Goal: Information Seeking & Learning: Learn about a topic

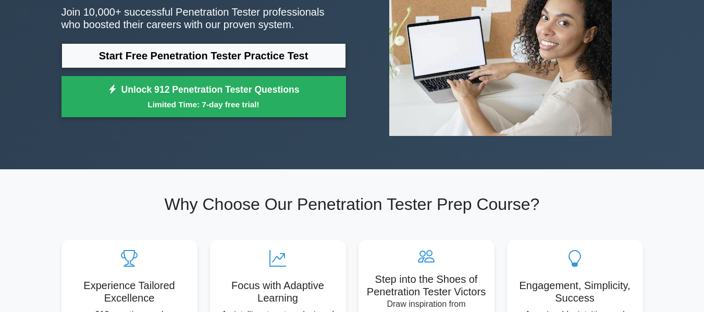
scroll to position [156, 0]
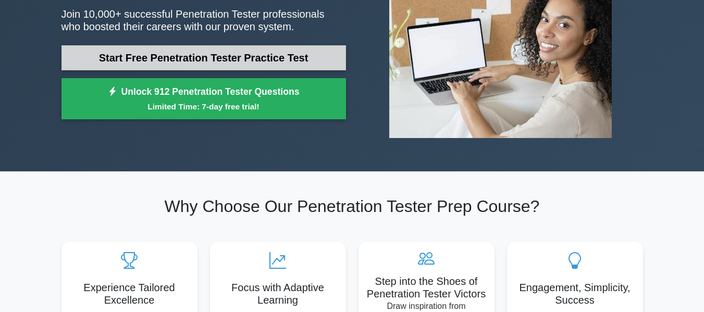
click at [225, 53] on link "Start Free Penetration Tester Practice Test" at bounding box center [204, 57] width 285 height 25
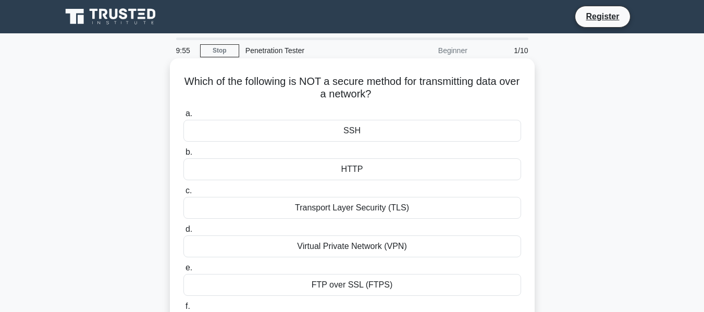
click at [348, 173] on div "HTTP" at bounding box center [353, 170] width 338 height 22
click at [184, 156] on input "b. HTTP" at bounding box center [184, 152] width 0 height 7
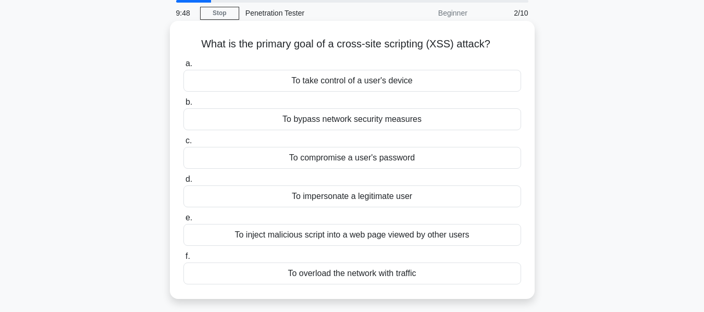
scroll to position [52, 0]
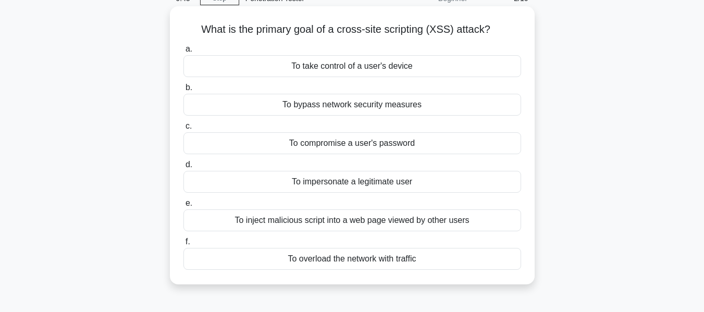
click at [334, 111] on div "To bypass network security measures" at bounding box center [353, 105] width 338 height 22
click at [184, 91] on input "b. To bypass network security measures" at bounding box center [184, 87] width 0 height 7
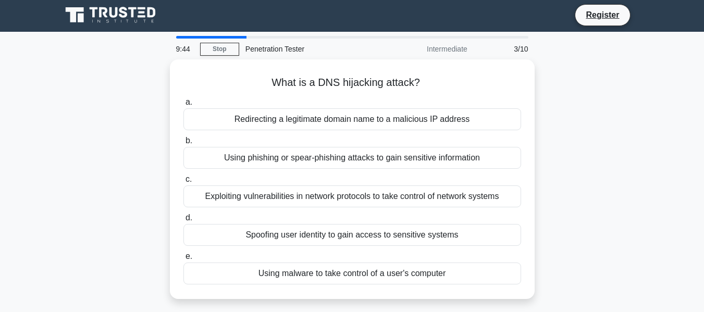
scroll to position [0, 0]
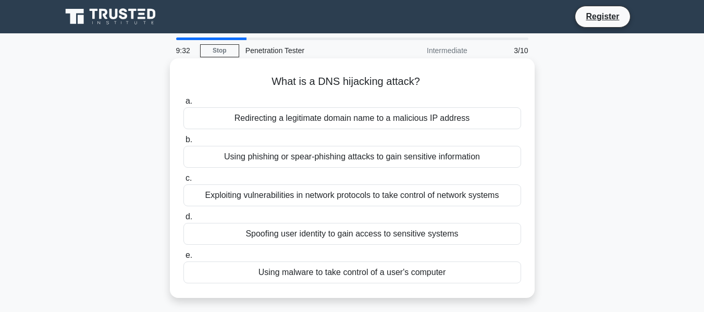
click at [287, 197] on div "Exploiting vulnerabilities in network protocols to take control of network syst…" at bounding box center [353, 196] width 338 height 22
click at [184, 182] on input "c. Exploiting vulnerabilities in network protocols to take control of network s…" at bounding box center [184, 178] width 0 height 7
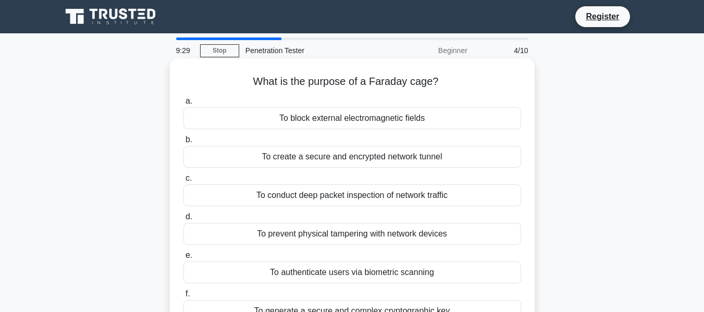
click at [322, 197] on div "To conduct deep packet inspection of network traffic" at bounding box center [353, 196] width 338 height 22
click at [184, 182] on input "c. To conduct deep packet inspection of network traffic" at bounding box center [184, 178] width 0 height 7
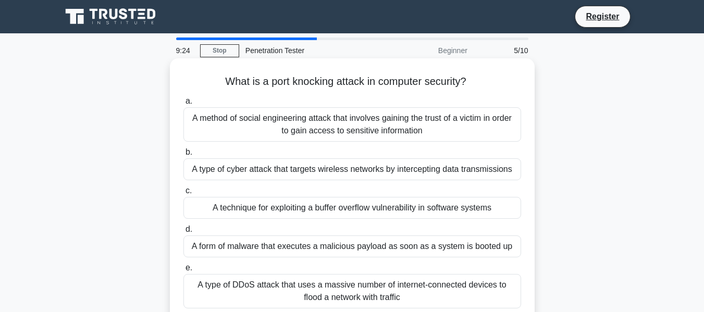
click at [298, 176] on div "A type of cyber attack that targets wireless networks by intercepting data tran…" at bounding box center [353, 170] width 338 height 22
click at [184, 156] on input "b. A type of cyber attack that targets wireless networks by intercepting data t…" at bounding box center [184, 152] width 0 height 7
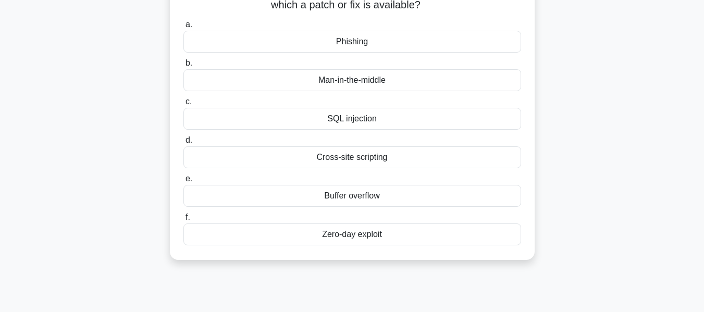
scroll to position [104, 0]
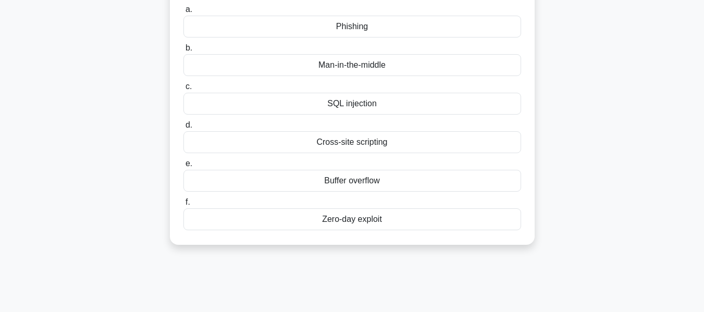
click at [378, 178] on div "Buffer overflow" at bounding box center [353, 181] width 338 height 22
click at [184, 167] on input "e. Buffer overflow" at bounding box center [184, 164] width 0 height 7
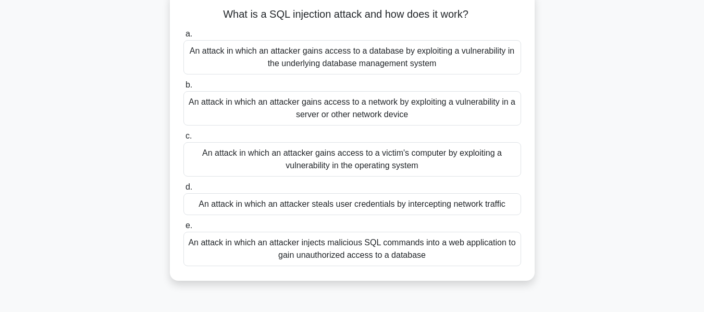
scroll to position [52, 0]
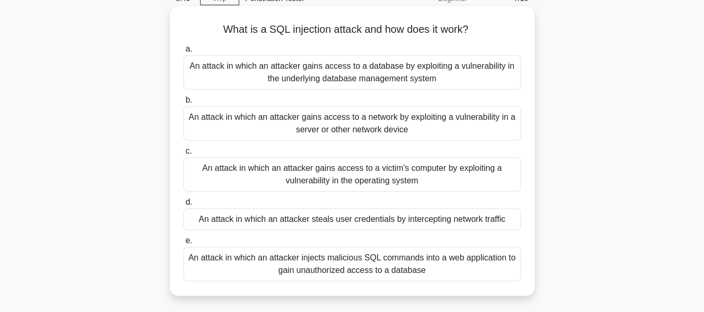
click at [344, 263] on div "An attack in which an attacker injects malicious SQL commands into a web applic…" at bounding box center [353, 264] width 338 height 34
click at [184, 245] on input "e. An attack in which an attacker injects malicious SQL commands into a web app…" at bounding box center [184, 241] width 0 height 7
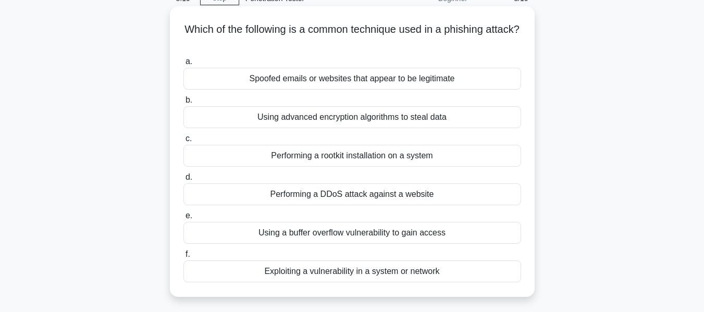
click at [366, 235] on div "Using a buffer overflow vulnerability to gain access" at bounding box center [353, 233] width 338 height 22
click at [184, 220] on input "e. Using a buffer overflow vulnerability to gain access" at bounding box center [184, 216] width 0 height 7
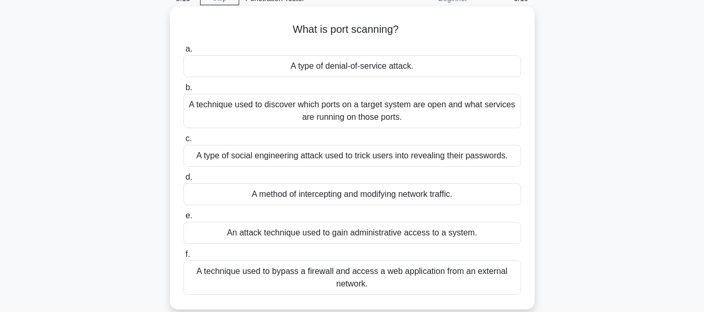
scroll to position [104, 0]
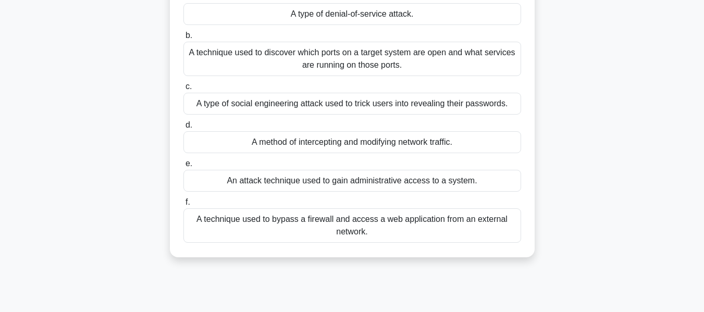
click at [324, 62] on div "A technique used to discover which ports on a target system are open and what s…" at bounding box center [353, 59] width 338 height 34
click at [184, 39] on input "b. A technique used to discover which ports on a target system are open and wha…" at bounding box center [184, 35] width 0 height 7
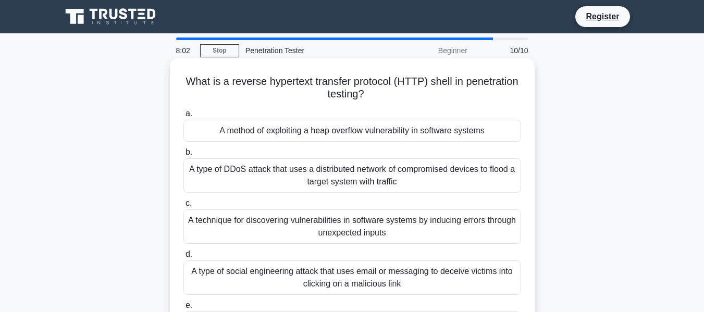
scroll to position [52, 0]
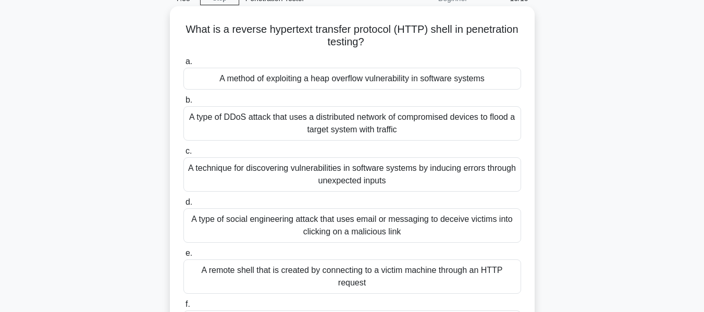
click at [380, 238] on div "A type of social engineering attack that uses email or messaging to deceive vic…" at bounding box center [353, 226] width 338 height 34
click at [184, 206] on input "d. A type of social engineering attack that uses email or messaging to deceive …" at bounding box center [184, 202] width 0 height 7
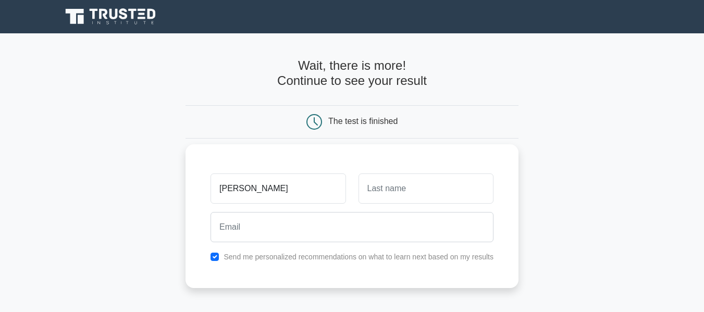
type input "Kim"
type input "Ly"
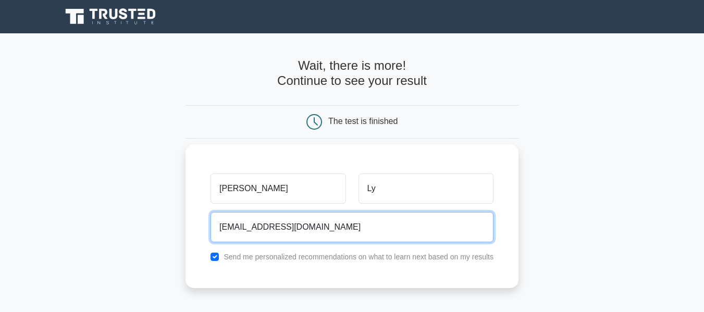
type input "ntkl1710@gmail.com"
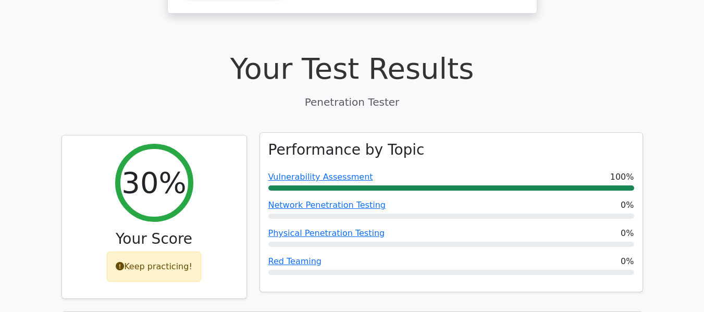
scroll to position [261, 0]
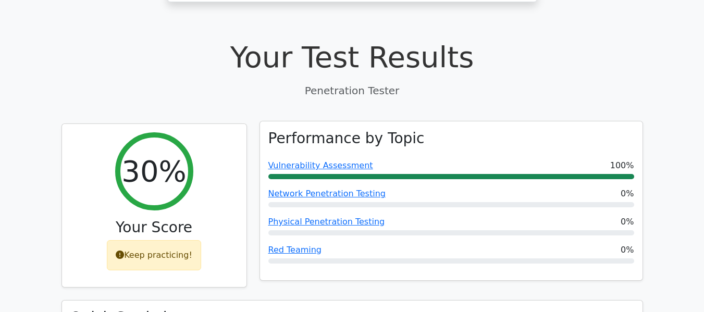
click at [407, 174] on div at bounding box center [452, 176] width 366 height 5
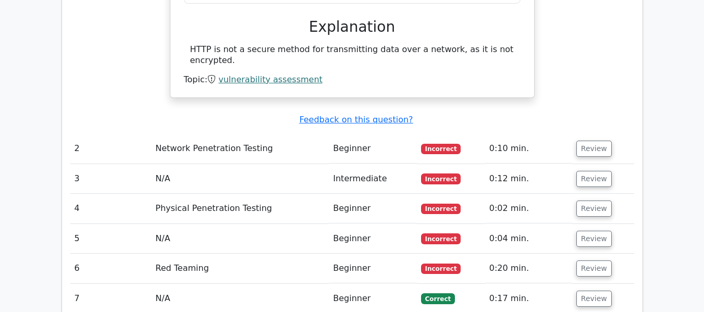
scroll to position [1095, 0]
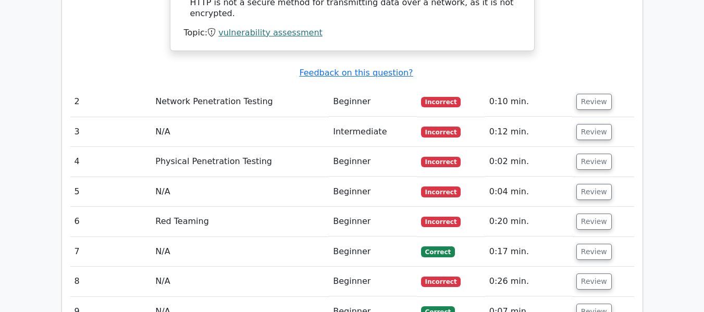
click at [323, 87] on td "Network Penetration Testing" at bounding box center [240, 102] width 178 height 30
click at [237, 87] on td "Network Penetration Testing" at bounding box center [240, 102] width 178 height 30
click at [589, 94] on button "Review" at bounding box center [594, 102] width 35 height 16
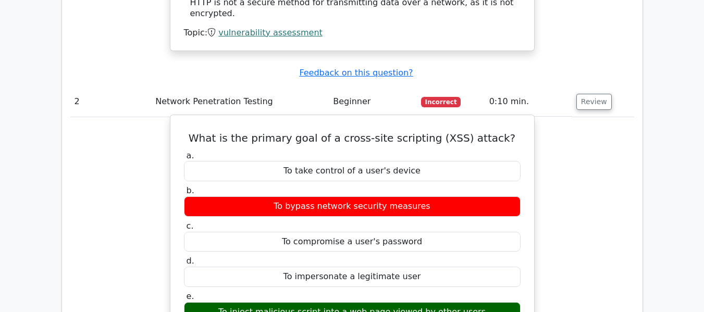
scroll to position [1147, 0]
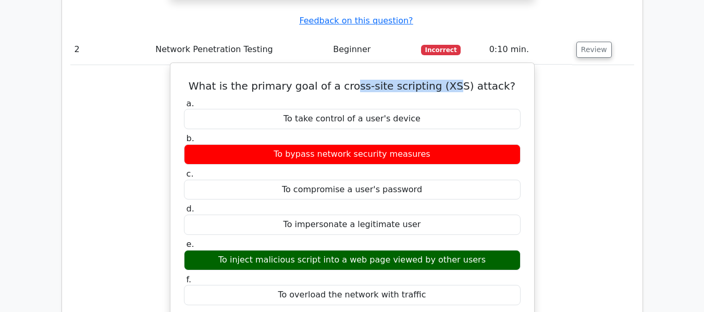
drag, startPoint x: 361, startPoint y: 48, endPoint x: 452, endPoint y: 55, distance: 90.4
click at [452, 80] on h5 "What is the primary goal of a cross-site scripting (XSS) attack?" at bounding box center [352, 86] width 339 height 13
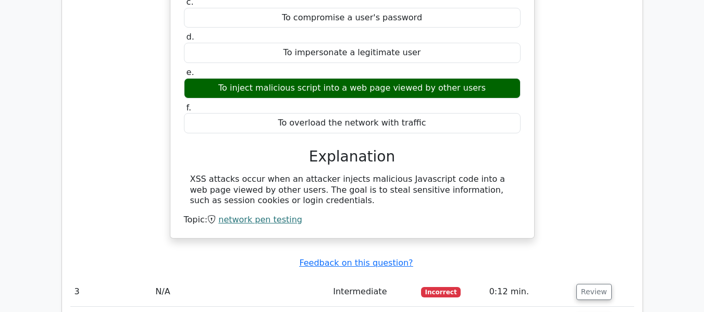
scroll to position [1408, 0]
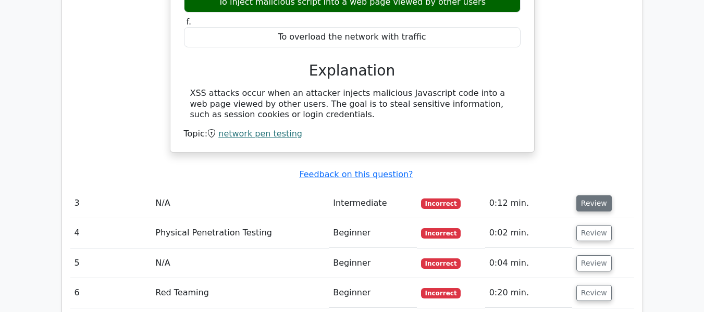
click at [584, 196] on button "Review" at bounding box center [594, 204] width 35 height 16
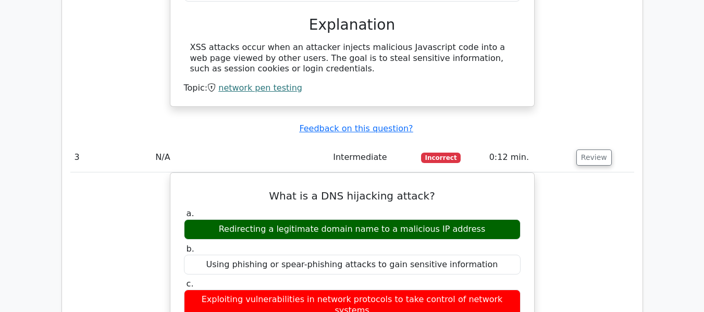
scroll to position [1512, 0]
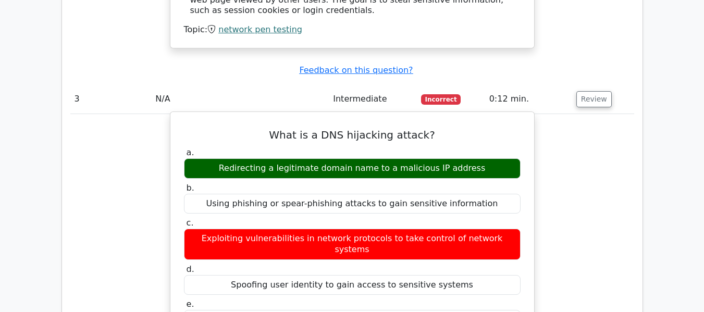
drag, startPoint x: 227, startPoint y: 205, endPoint x: 361, endPoint y: 203, distance: 134.0
click at [361, 229] on div "Exploiting vulnerabilities in network protocols to take control of network syst…" at bounding box center [352, 244] width 337 height 31
click at [260, 159] on div "Redirecting a legitimate domain name to a malicious IP address" at bounding box center [352, 169] width 337 height 20
drag, startPoint x: 269, startPoint y: 131, endPoint x: 482, endPoint y: 133, distance: 213.3
click at [482, 159] on div "Redirecting a legitimate domain name to a malicious IP address" at bounding box center [352, 169] width 337 height 20
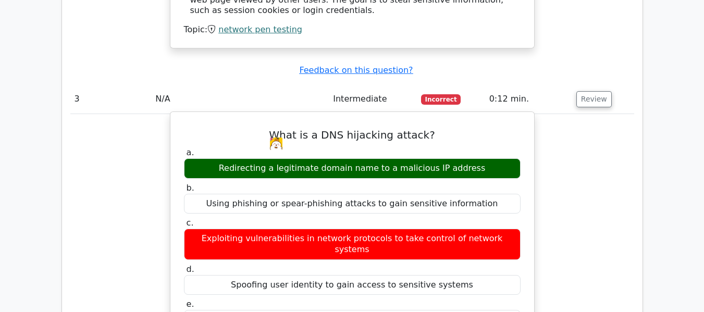
click at [411, 159] on div "Redirecting a legitimate domain name to a malicious IP address" at bounding box center [352, 169] width 337 height 20
drag, startPoint x: 226, startPoint y: 133, endPoint x: 489, endPoint y: 132, distance: 262.3
click at [489, 159] on div "Redirecting a legitimate domain name to a malicious IP address" at bounding box center [352, 169] width 337 height 20
click at [238, 143] on img at bounding box center [238, 144] width 13 height 13
click at [227, 148] on label "a. Redirecting a legitimate domain name to a malicious IP address" at bounding box center [352, 163] width 337 height 31
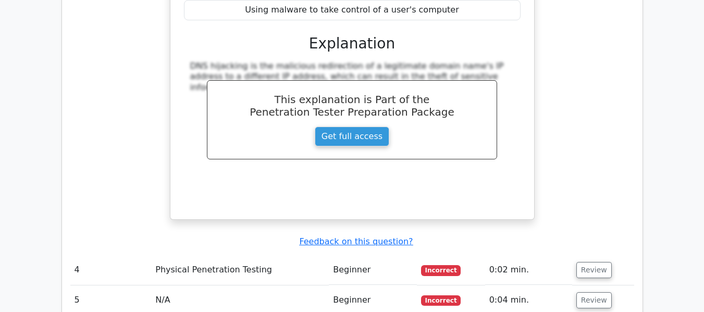
scroll to position [1929, 0]
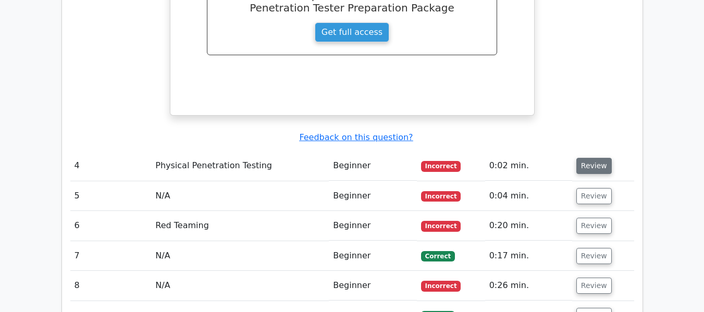
click at [604, 158] on button "Review" at bounding box center [594, 166] width 35 height 16
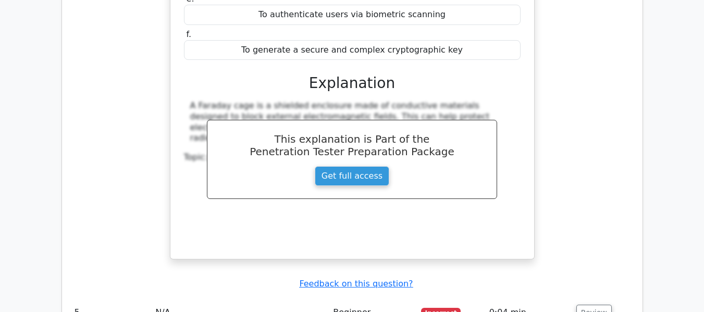
scroll to position [2346, 0]
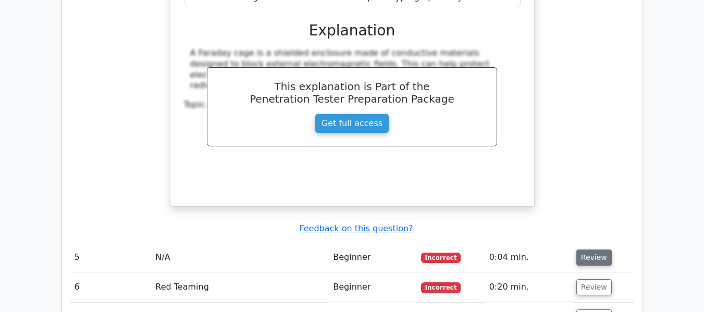
click at [587, 250] on button "Review" at bounding box center [594, 258] width 35 height 16
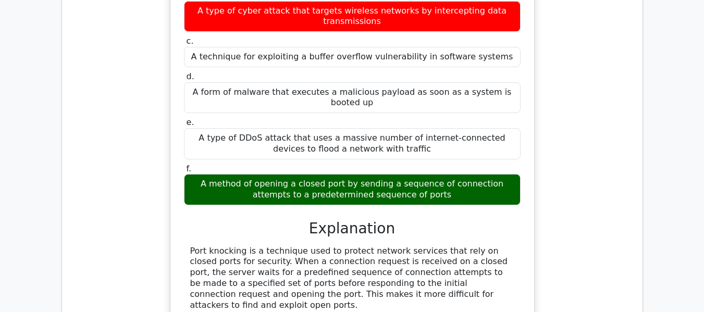
scroll to position [2868, 0]
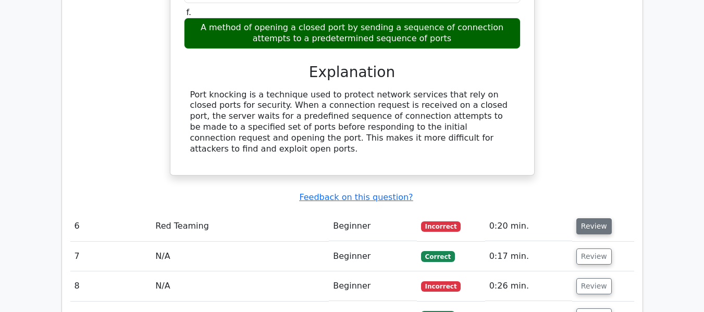
click at [597, 218] on button "Review" at bounding box center [594, 226] width 35 height 16
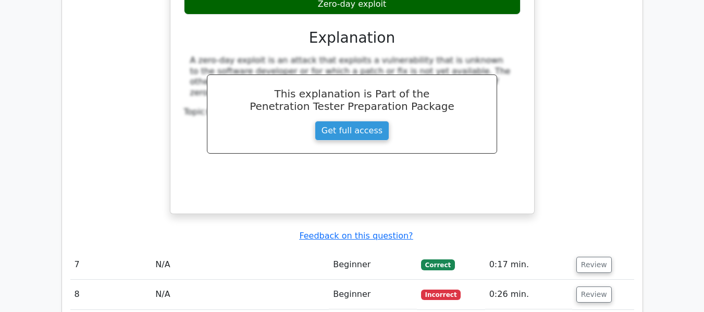
scroll to position [3389, 0]
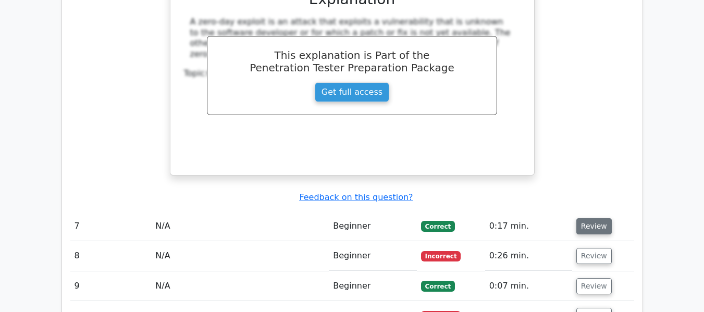
click at [580, 218] on button "Review" at bounding box center [594, 226] width 35 height 16
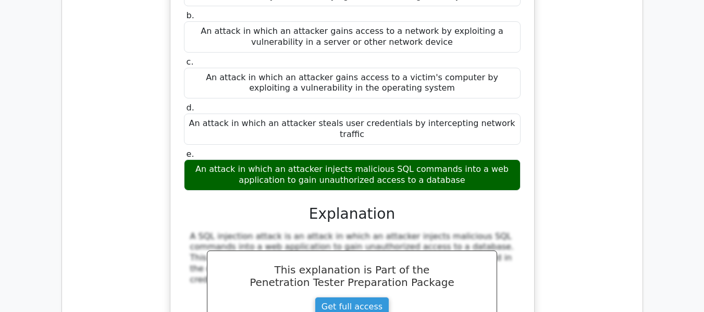
scroll to position [3911, 0]
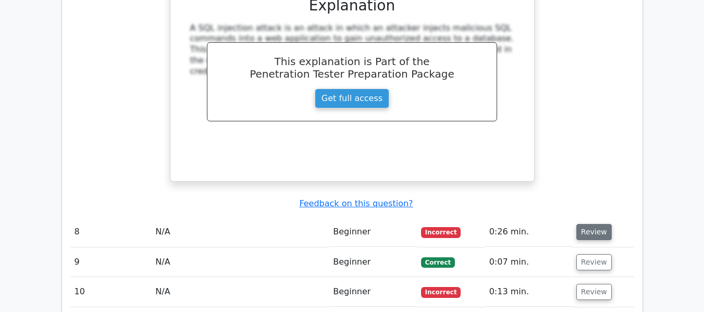
click at [589, 224] on button "Review" at bounding box center [594, 232] width 35 height 16
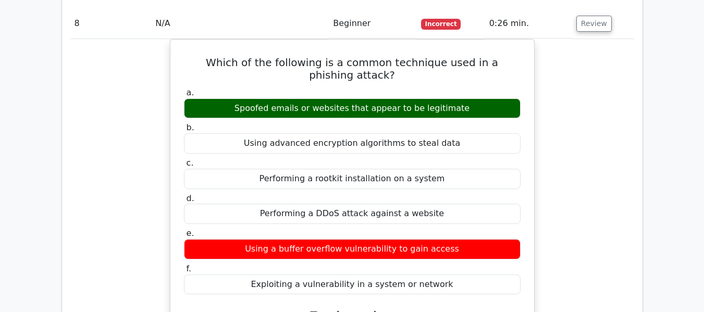
scroll to position [3963, 0]
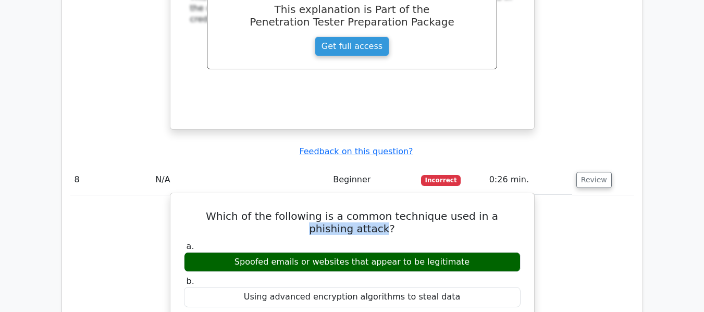
drag, startPoint x: 465, startPoint y: 137, endPoint x: 362, endPoint y: 156, distance: 104.6
copy h5 "phishing attack"
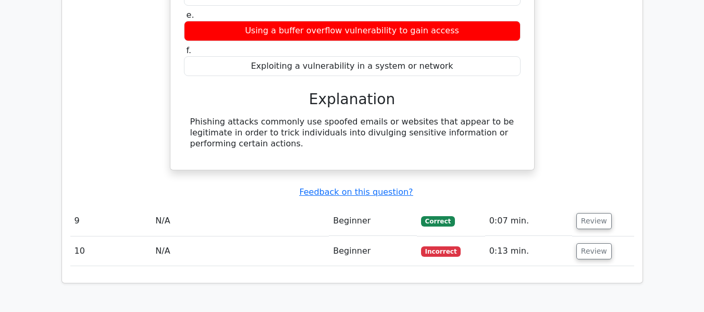
scroll to position [4380, 0]
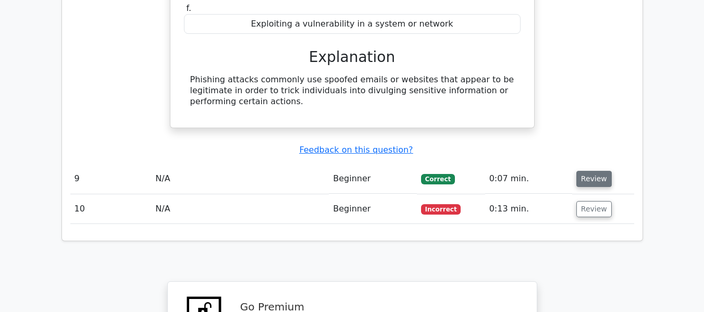
click at [593, 171] on button "Review" at bounding box center [594, 179] width 35 height 16
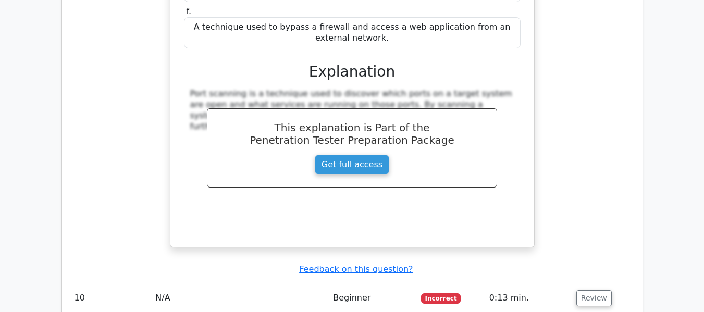
scroll to position [4849, 0]
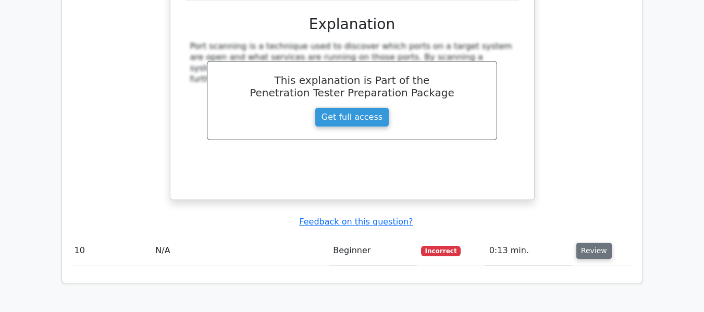
click at [603, 243] on button "Review" at bounding box center [594, 251] width 35 height 16
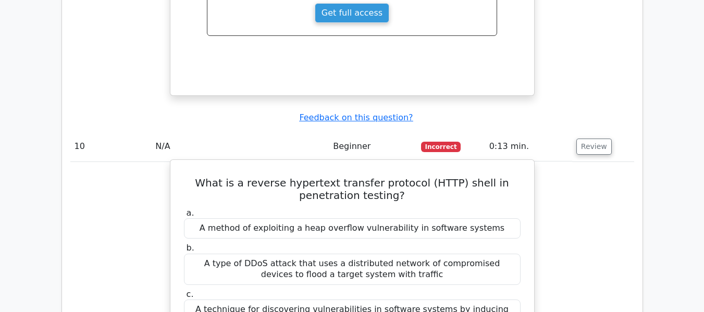
scroll to position [5058, 0]
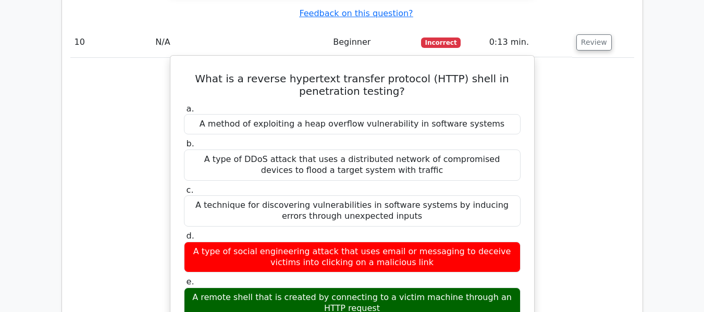
drag, startPoint x: 240, startPoint y: 208, endPoint x: 407, endPoint y: 217, distance: 167.6
click at [407, 288] on div "A remote shell that is created by connecting to a victim machine through an HTT…" at bounding box center [352, 303] width 337 height 31
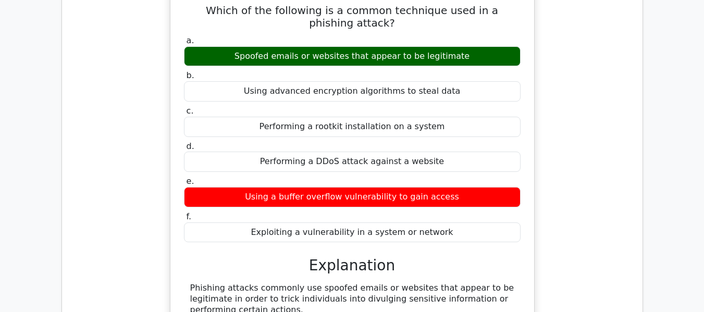
scroll to position [4015, 0]
